Goal: Information Seeking & Learning: Learn about a topic

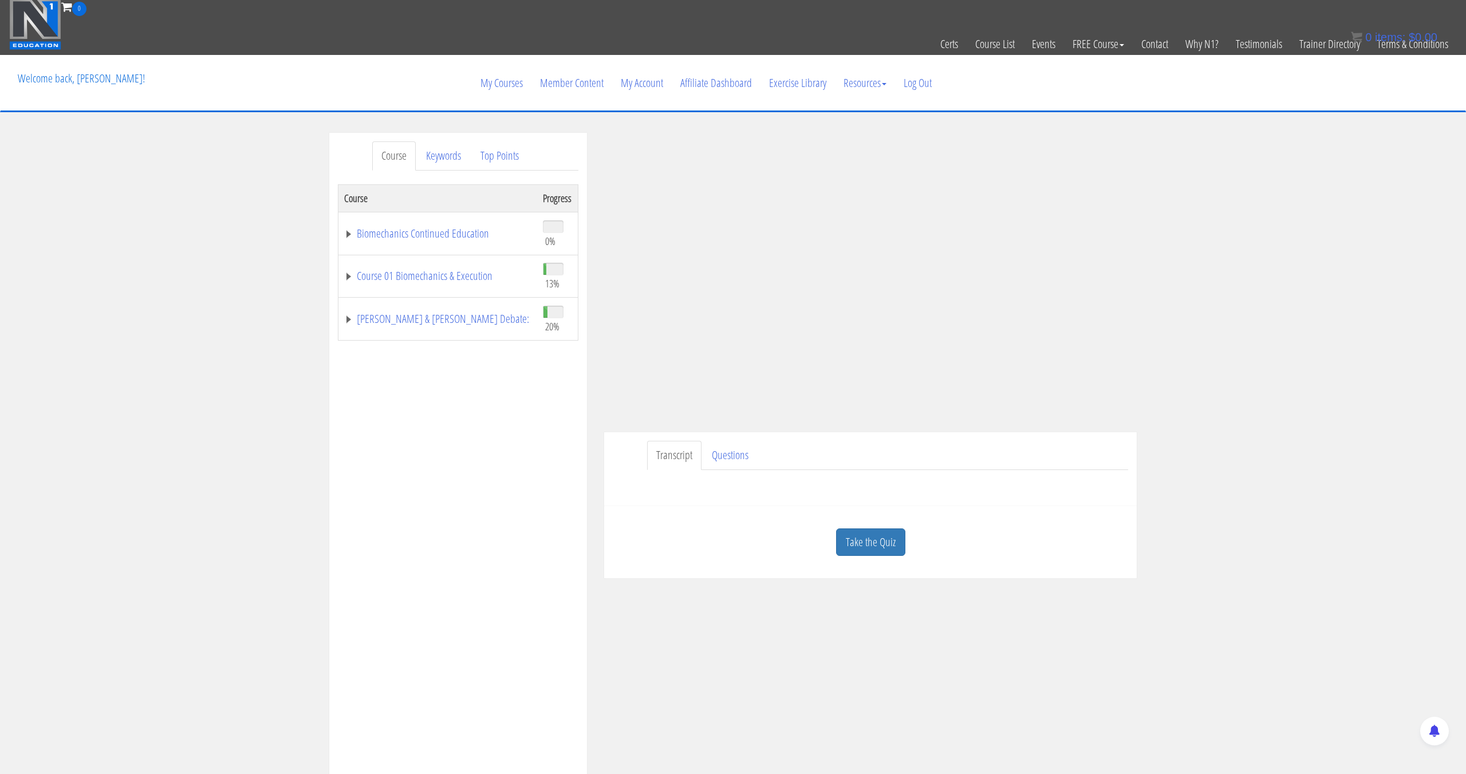
scroll to position [2, 0]
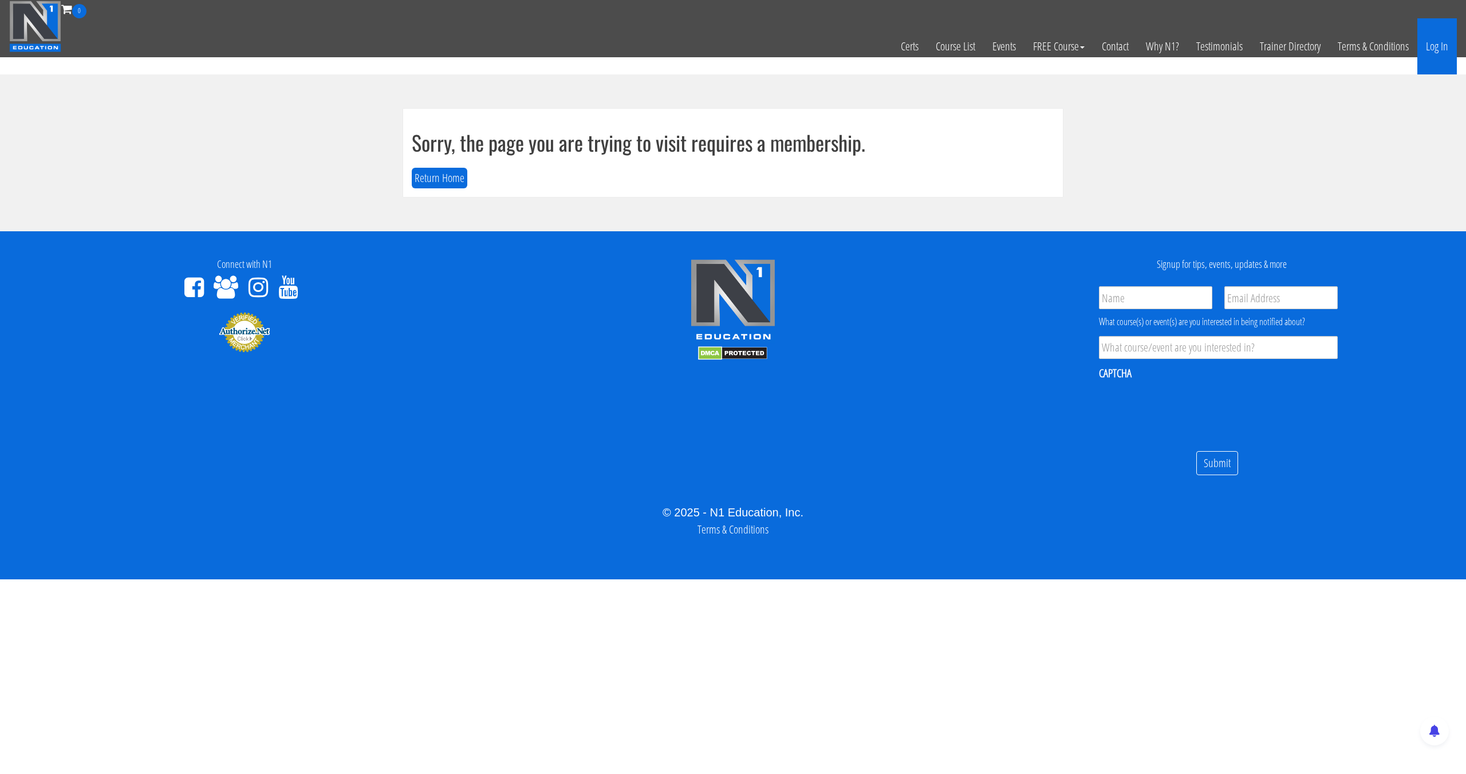
click at [1456, 36] on link "Log In" at bounding box center [1437, 46] width 40 height 56
click at [1446, 52] on link "Log In" at bounding box center [1437, 46] width 40 height 56
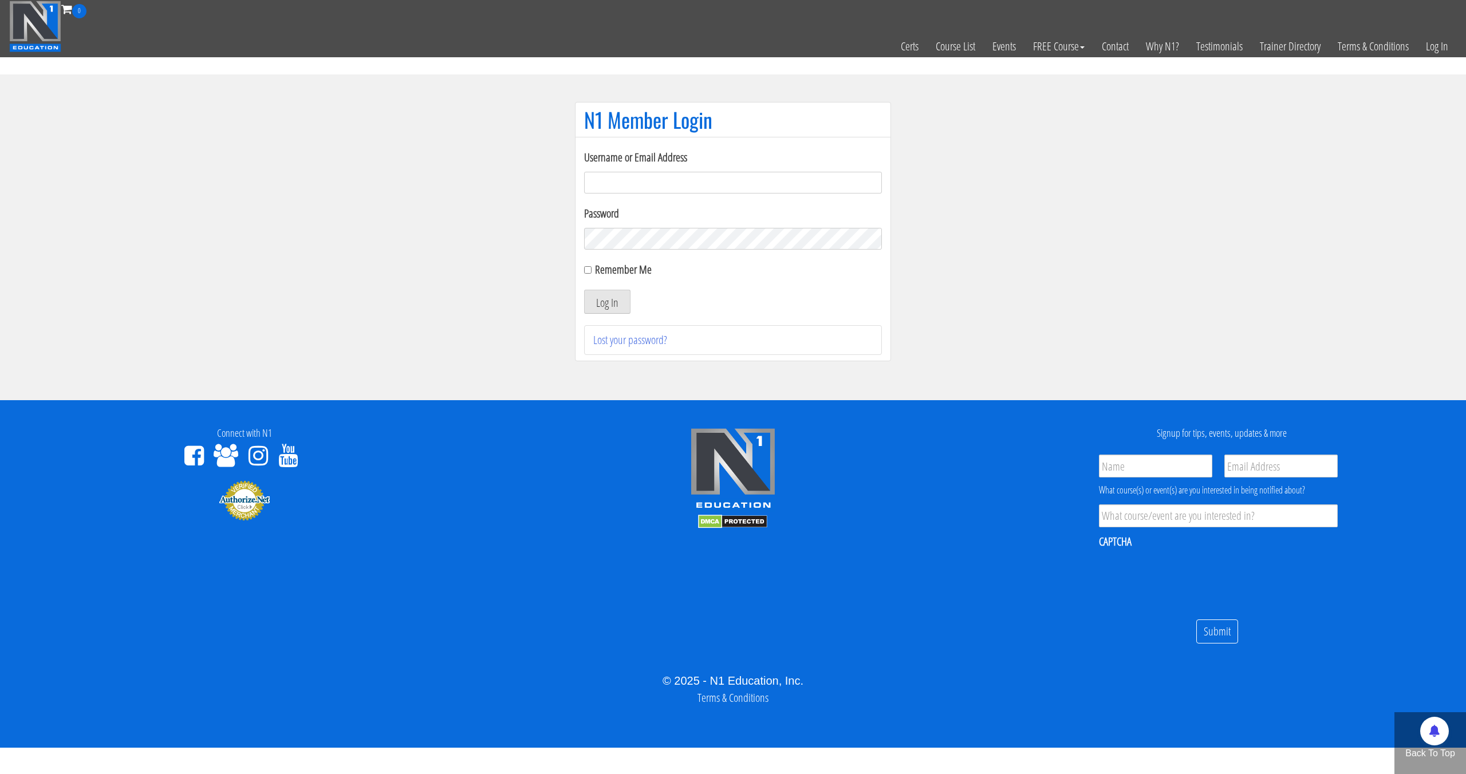
type input "pinedaa24@gmail.com"
drag, startPoint x: 633, startPoint y: 286, endPoint x: 627, endPoint y: 291, distance: 8.1
click at [628, 291] on form "Username or Email Address pinedaa24@gmail.com Password Remember Me Log In" at bounding box center [733, 231] width 298 height 165
click at [624, 297] on button "Log In" at bounding box center [607, 302] width 46 height 24
click at [625, 296] on button "Log In" at bounding box center [607, 302] width 46 height 24
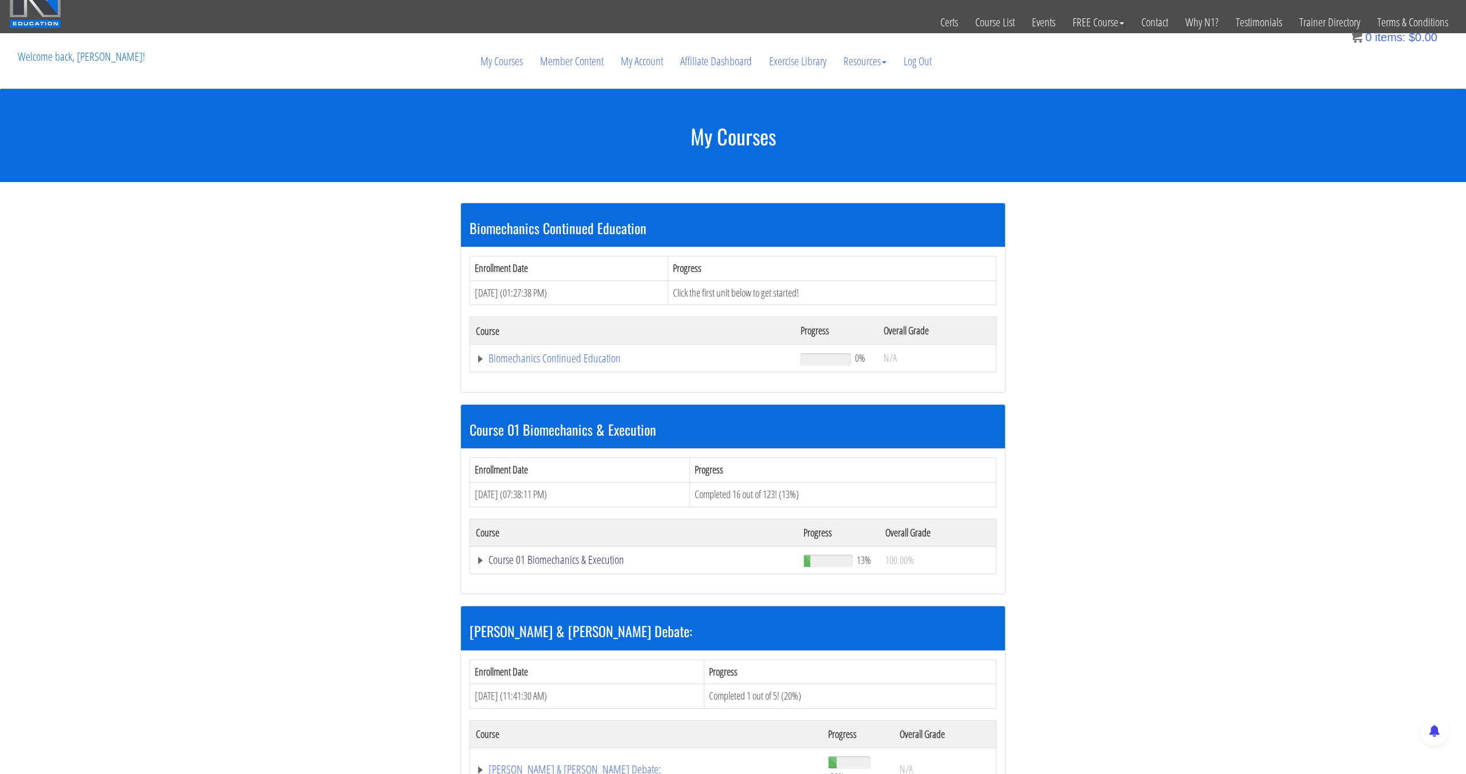
click at [570, 573] on div "Enrollment Date Progress [DATE] (07:38:11 PM) Completed 16 out of 123! (13%) Co…" at bounding box center [733, 521] width 544 height 145
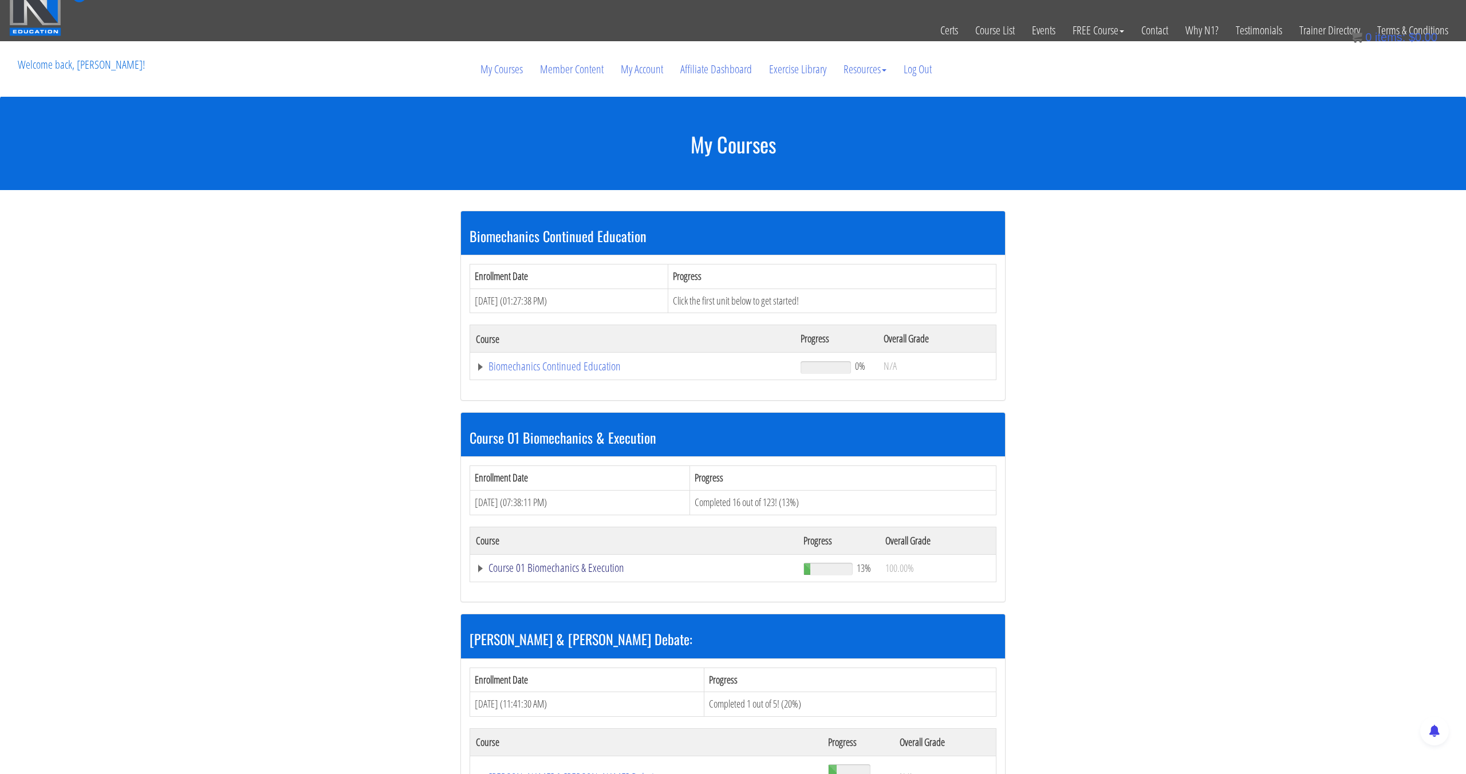
click at [575, 372] on link "Course 01 Biomechanics & Execution" at bounding box center [632, 366] width 313 height 11
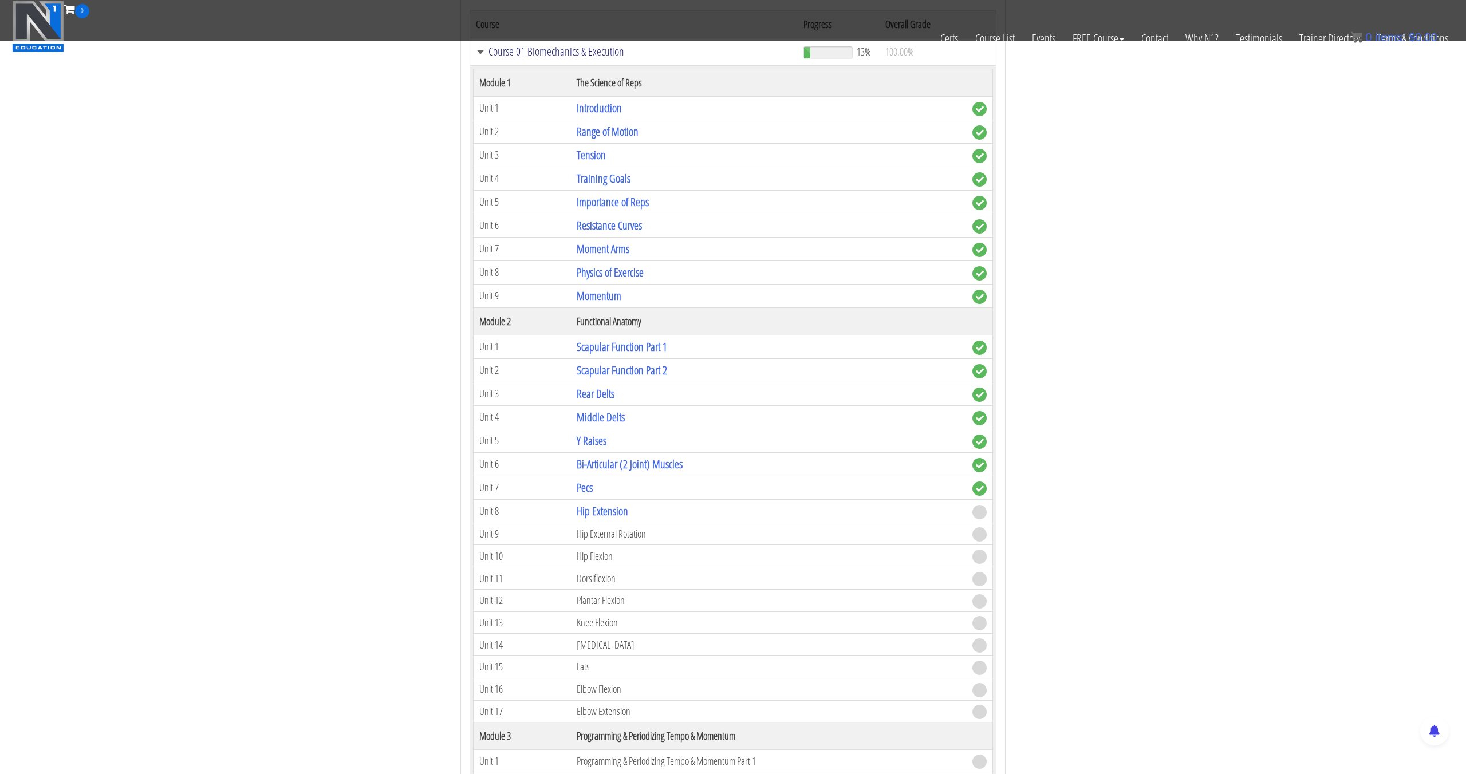
scroll to position [475, 0]
